Goal: Obtain resource: Download file/media

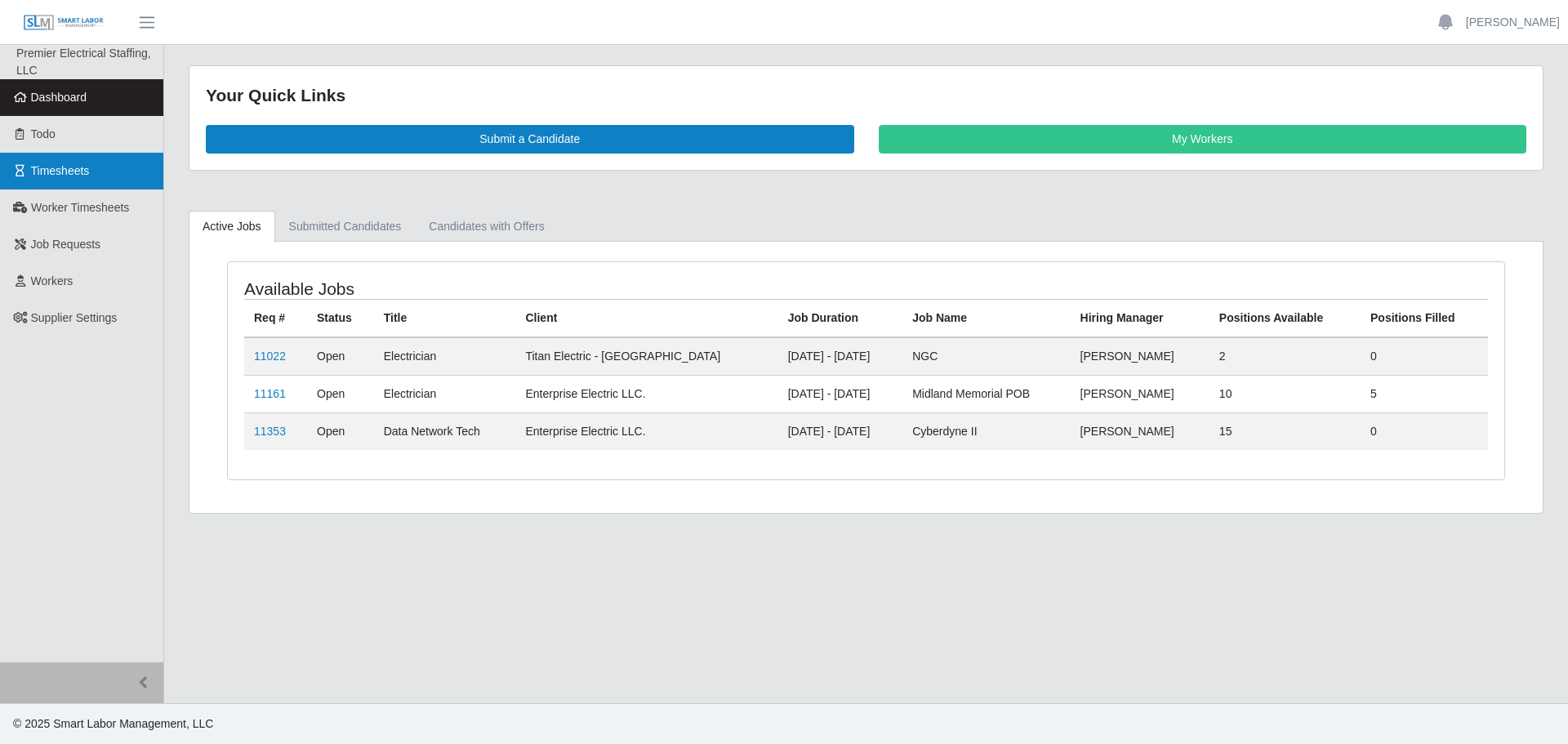
click at [67, 170] on span "Timesheets" at bounding box center [61, 170] width 59 height 13
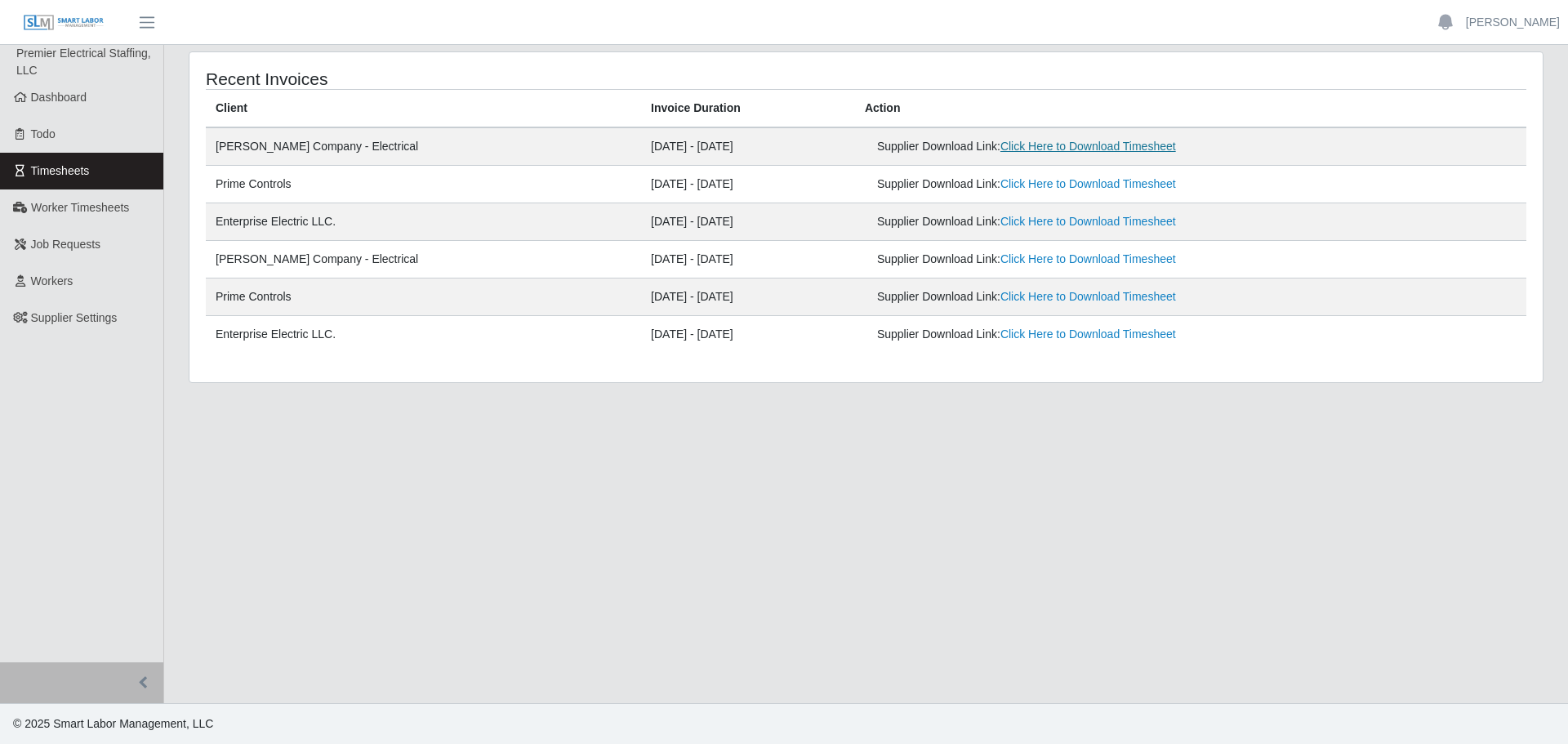
click at [1065, 149] on link "Click Here to Download Timesheet" at bounding box center [1087, 146] width 175 height 13
click at [58, 91] on span "Dashboard" at bounding box center [59, 97] width 56 height 13
